Goal: Task Accomplishment & Management: Use online tool/utility

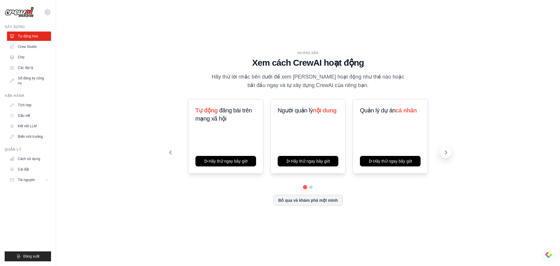
click at [445, 150] on icon at bounding box center [446, 151] width 2 height 3
click at [27, 35] on font "Tự động hóa" at bounding box center [28, 36] width 20 height 4
click at [325, 199] on font "Bỏ qua và khám phá một mình" at bounding box center [307, 199] width 59 height 5
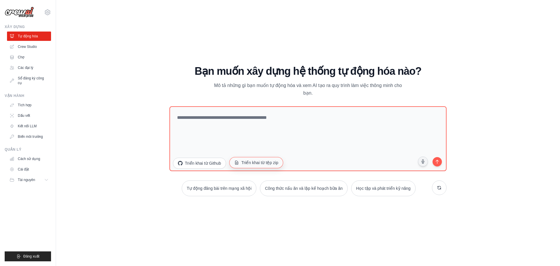
click at [278, 162] on font "Triển khai từ tệp zip" at bounding box center [259, 162] width 37 height 5
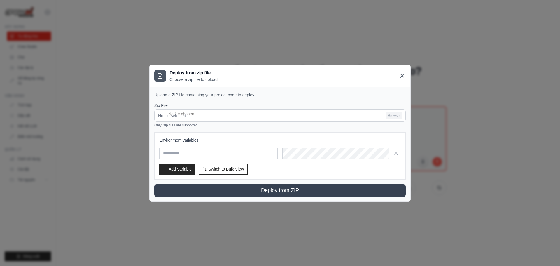
click at [403, 74] on icon at bounding box center [401, 75] width 3 height 3
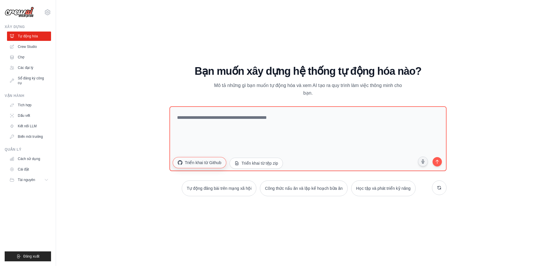
click at [217, 165] on font "Triển khai từ Github" at bounding box center [203, 162] width 36 height 6
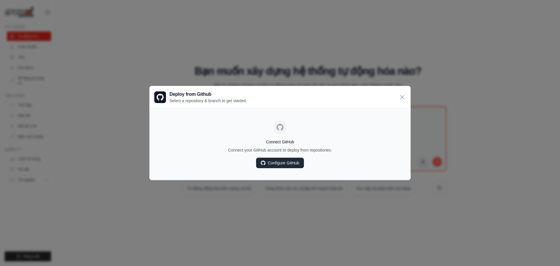
click at [287, 161] on link "Configure GitHub" at bounding box center [280, 162] width 48 height 10
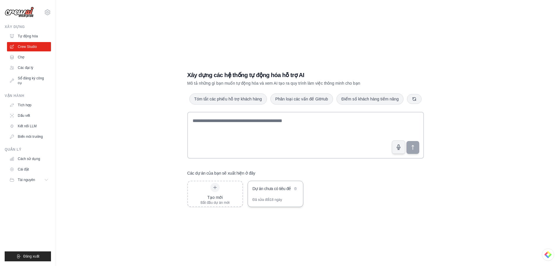
click at [278, 192] on div "Dự án chưa có tiêu đề" at bounding box center [273, 188] width 40 height 7
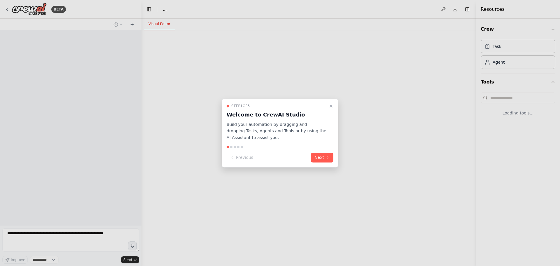
select select "****"
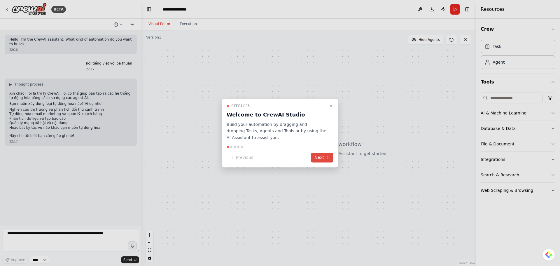
click at [325, 160] on button "Next" at bounding box center [322, 158] width 22 height 10
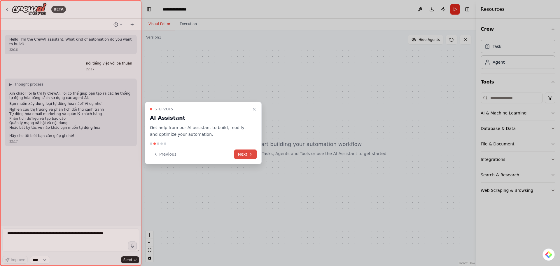
click at [243, 154] on button "Next" at bounding box center [245, 154] width 22 height 10
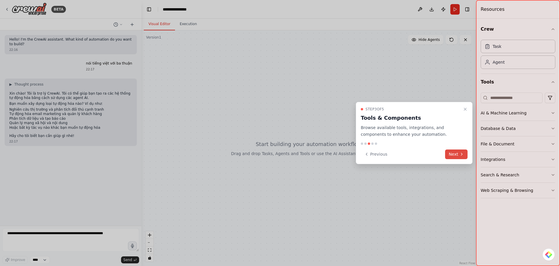
click at [457, 155] on button "Next" at bounding box center [456, 154] width 22 height 10
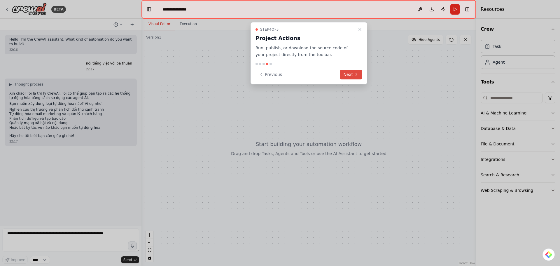
click at [353, 75] on button "Next" at bounding box center [351, 75] width 22 height 10
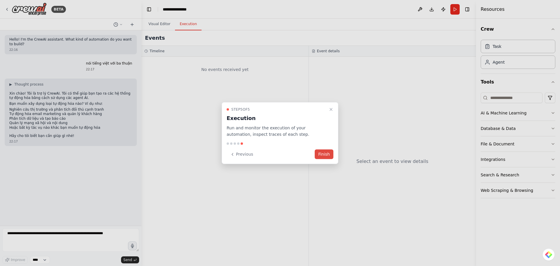
click at [329, 154] on button "Finish" at bounding box center [324, 154] width 19 height 10
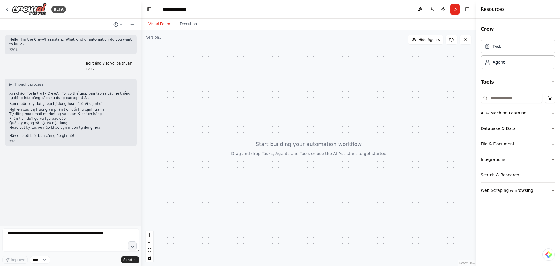
click at [499, 113] on button "AI & Machine Learning" at bounding box center [518, 112] width 75 height 15
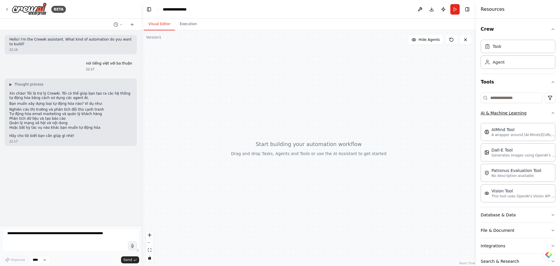
click at [499, 113] on button "AI & Machine Learning" at bounding box center [518, 112] width 75 height 15
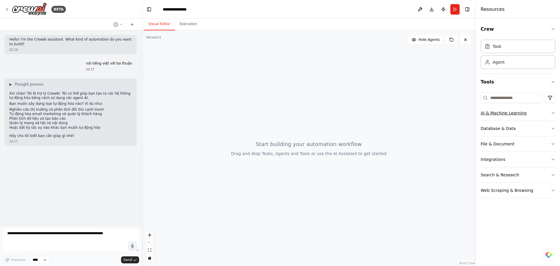
click at [505, 112] on button "AI & Machine Learning" at bounding box center [518, 112] width 75 height 15
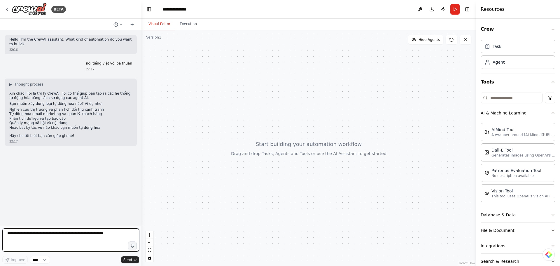
click at [40, 232] on textarea at bounding box center [70, 239] width 137 height 23
click at [54, 245] on textarea "To enrich screen reader interactions, please activate Accessibility in Grammarl…" at bounding box center [70, 239] width 137 height 23
click at [45, 261] on select "****" at bounding box center [40, 260] width 20 height 8
click at [20, 239] on textarea "To enrich screen reader interactions, please activate Accessibility in Grammarl…" at bounding box center [70, 239] width 137 height 23
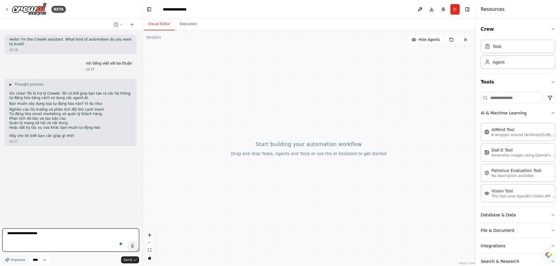
type textarea "**********"
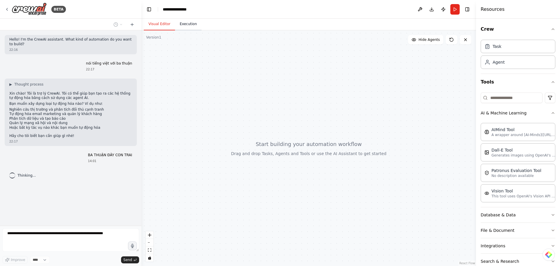
click at [189, 24] on button "Execution" at bounding box center [188, 24] width 27 height 12
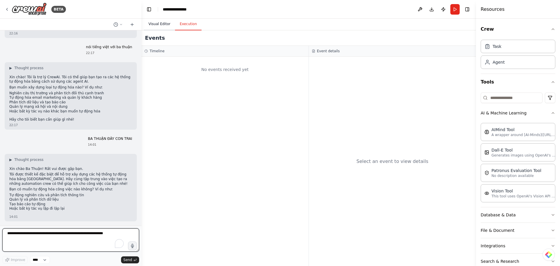
scroll to position [22, 0]
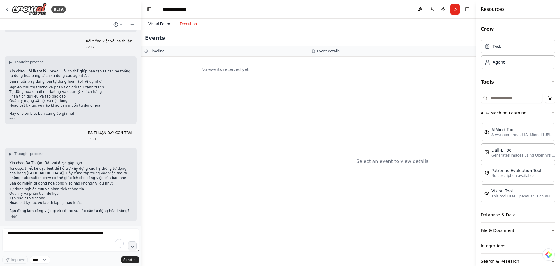
click at [155, 26] on button "Visual Editor" at bounding box center [159, 24] width 31 height 12
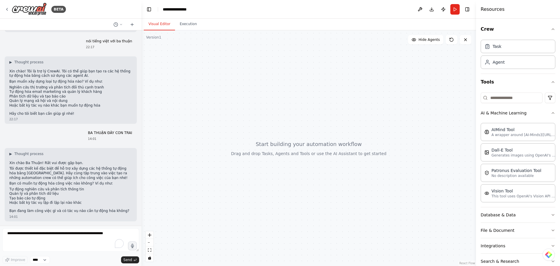
drag, startPoint x: 136, startPoint y: 147, endPoint x: 135, endPoint y: 150, distance: 3.8
click at [135, 150] on div "Hello! I'm the CrewAI assistant. What kind of automation do you want to build? …" at bounding box center [70, 127] width 141 height 195
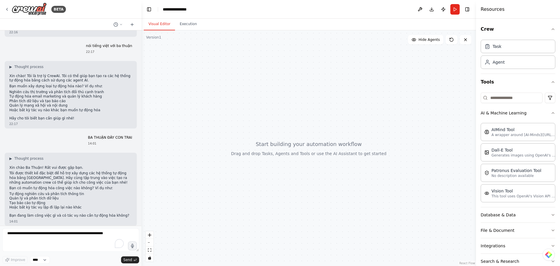
scroll to position [0, 0]
